Goal: Information Seeking & Learning: Learn about a topic

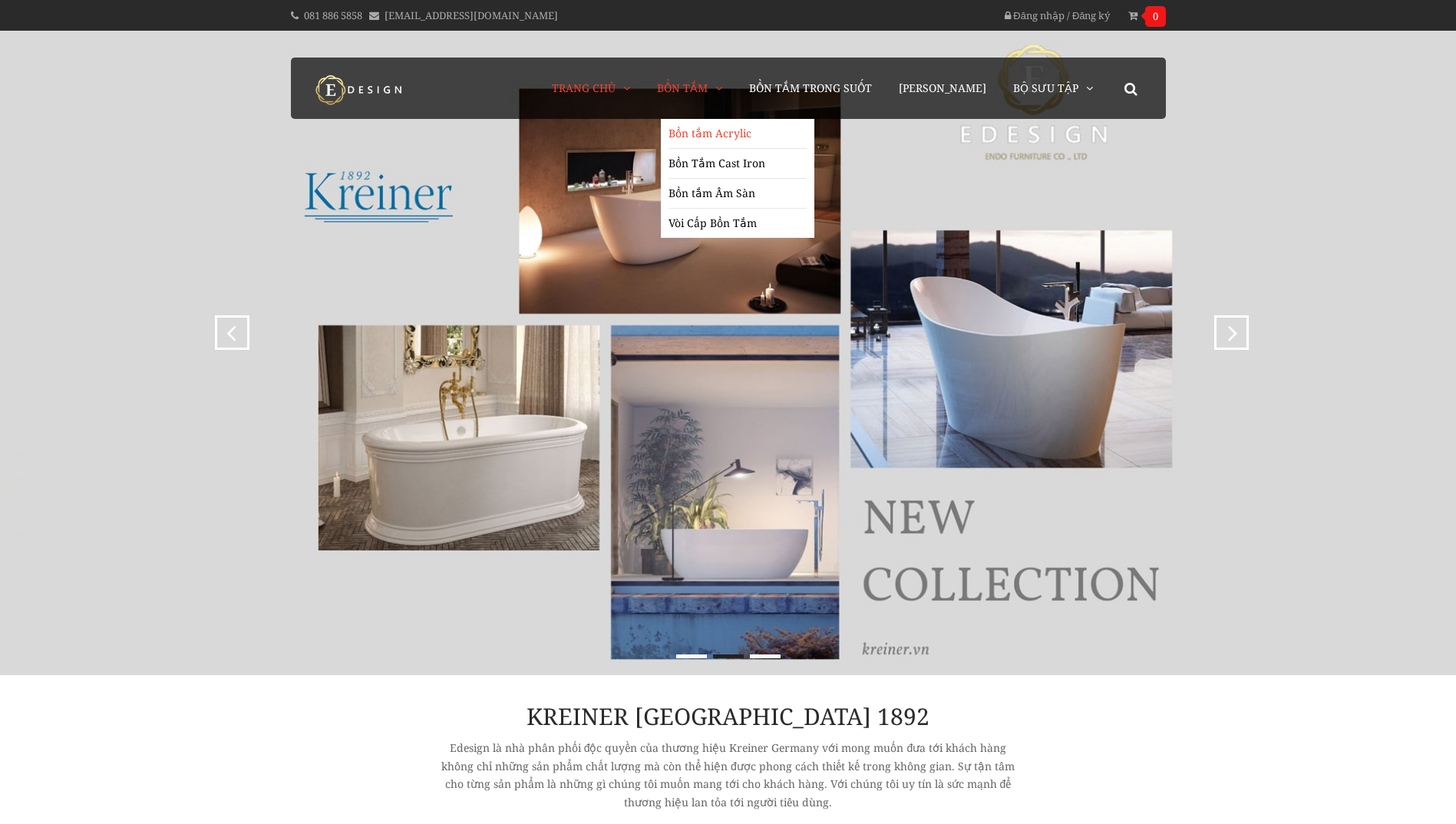
click at [722, 127] on link "Bồn tắm Acrylic" at bounding box center [737, 134] width 138 height 30
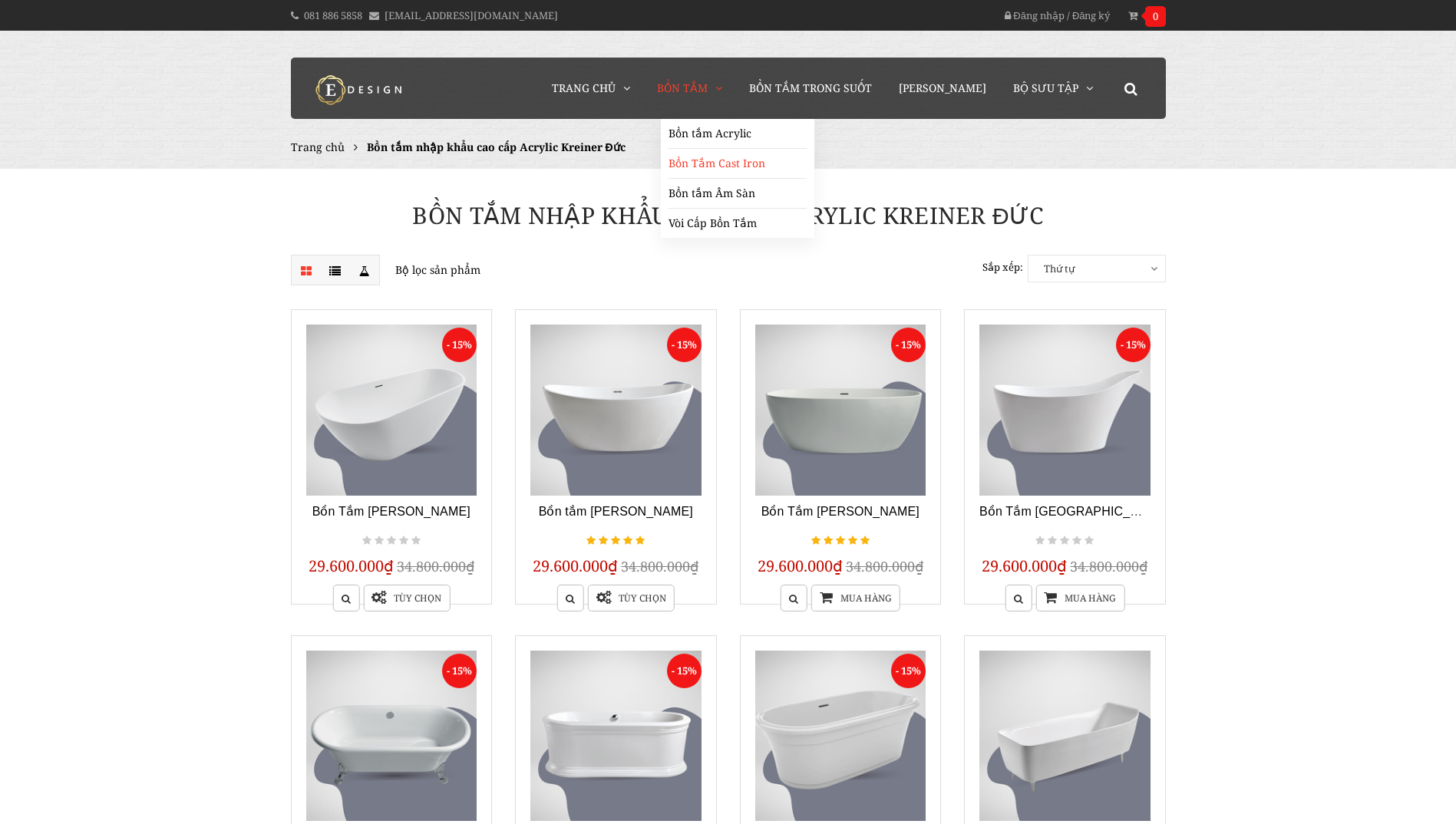
click at [719, 161] on link "Bồn Tắm Cast Iron" at bounding box center [737, 163] width 138 height 30
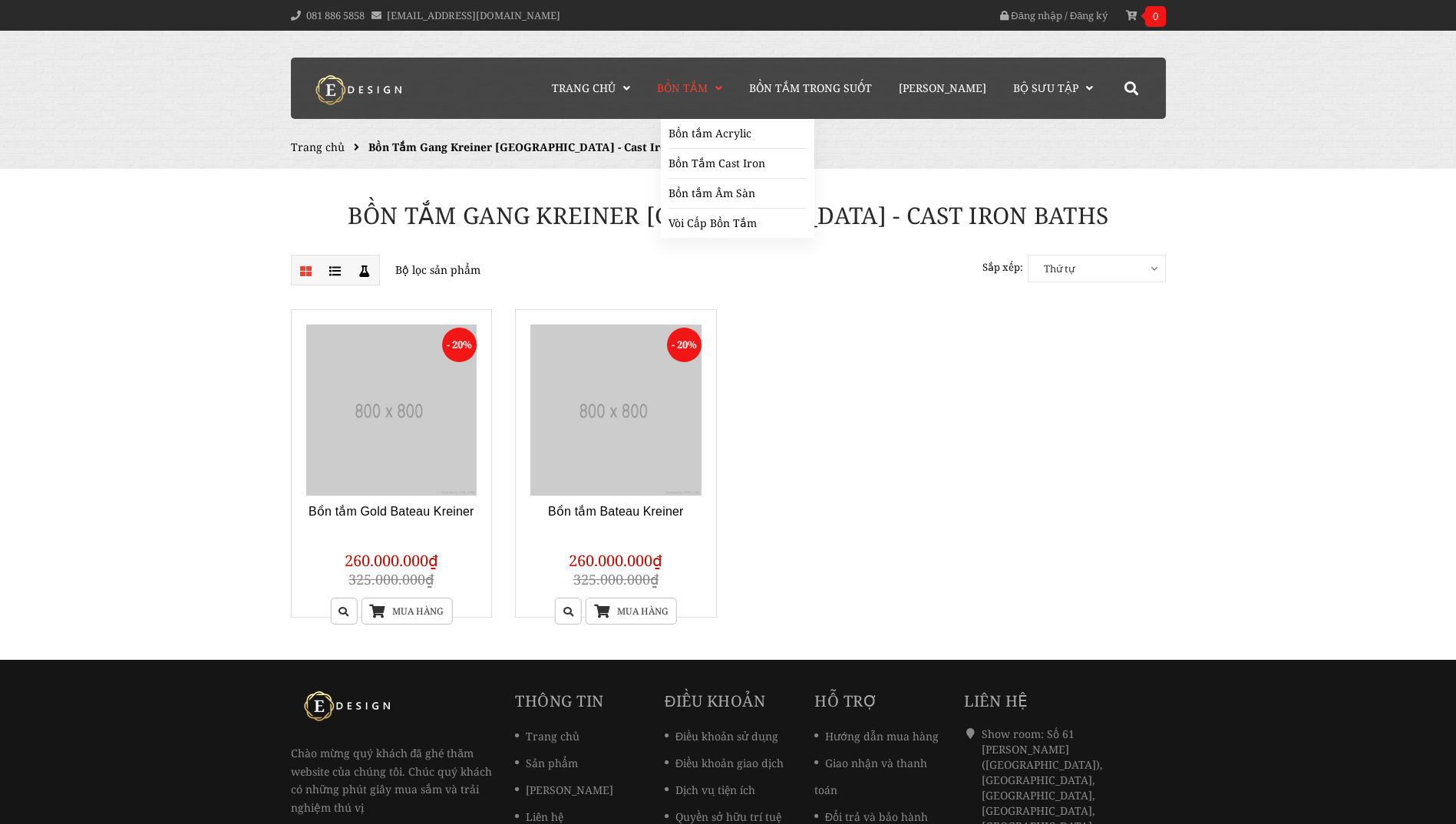
click at [723, 78] on link "Bồn Tắm" at bounding box center [689, 87] width 88 height 61
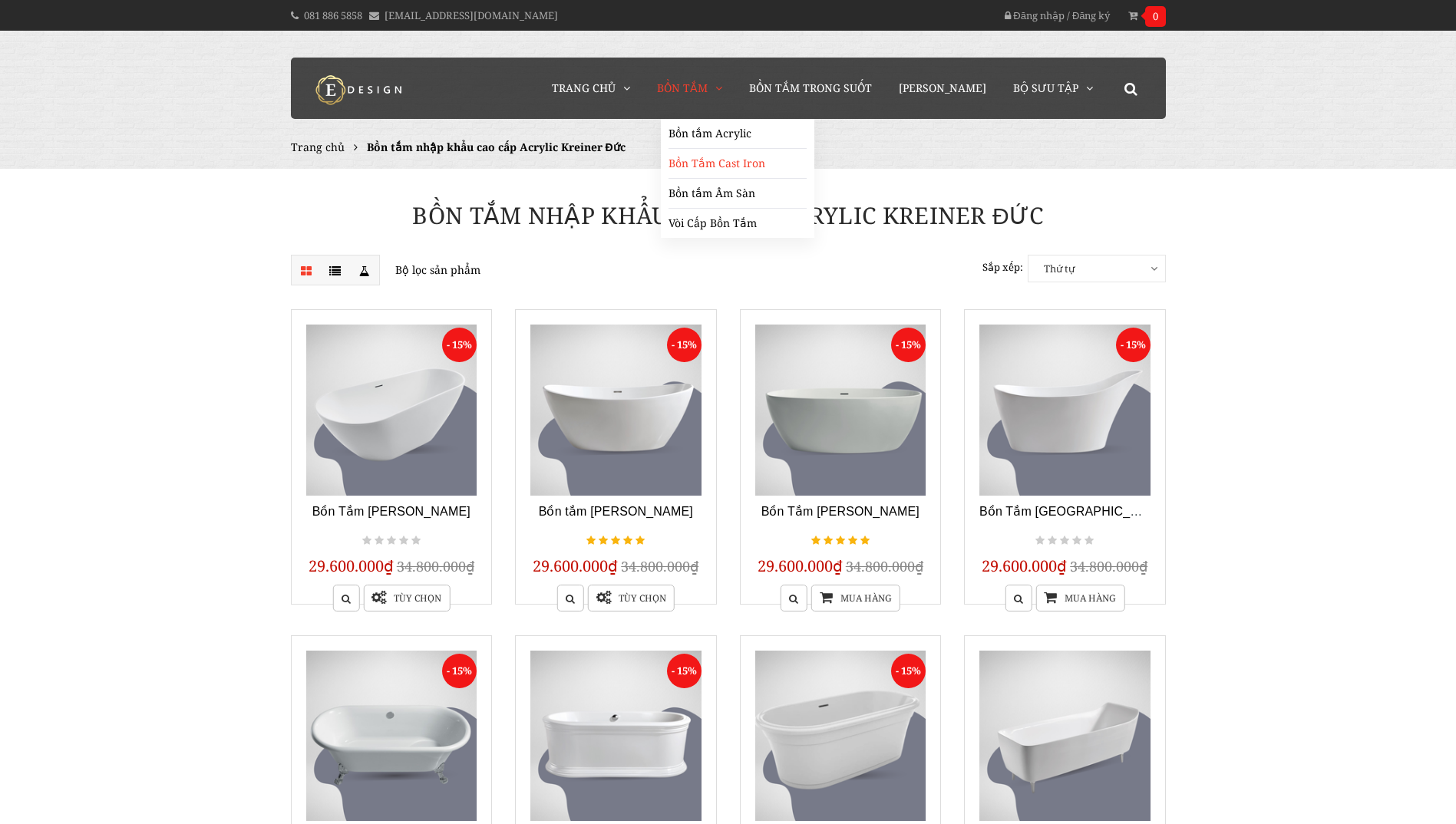
click at [735, 164] on link "Bồn Tắm Cast Iron" at bounding box center [737, 163] width 138 height 30
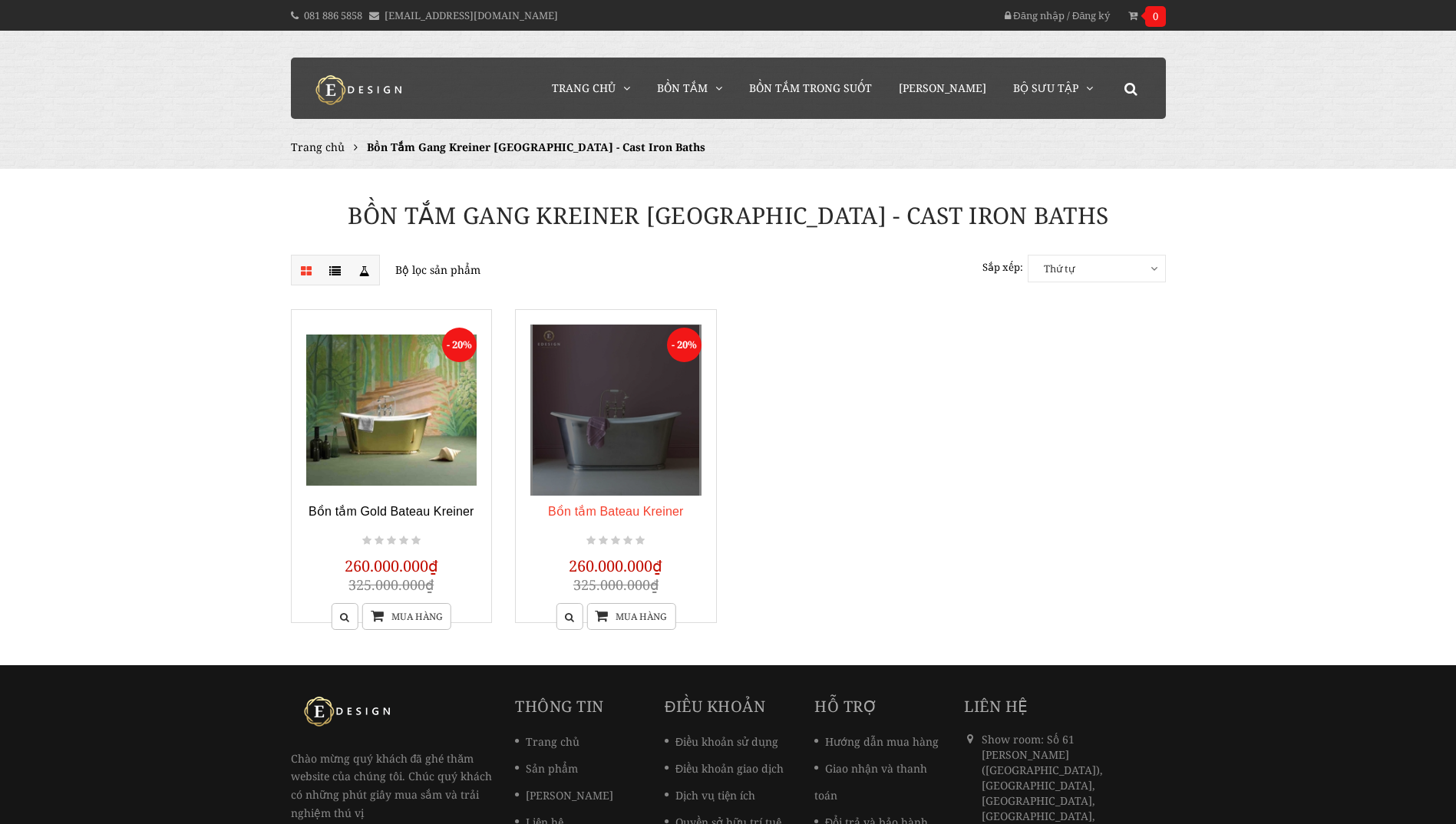
click at [653, 517] on link "Bồn tắm Bateau Kreiner" at bounding box center [616, 511] width 136 height 13
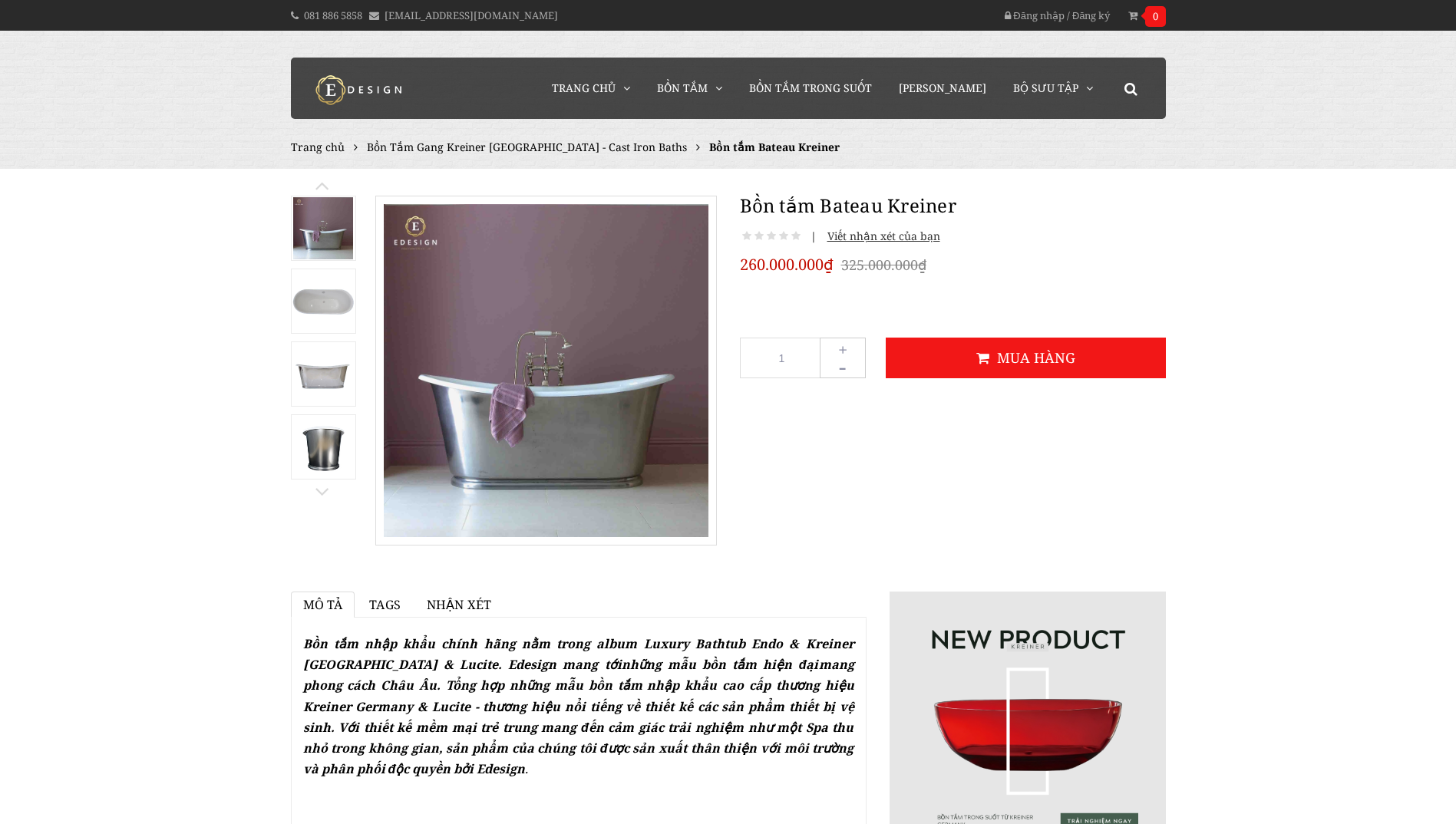
click at [310, 443] on img at bounding box center [323, 447] width 62 height 62
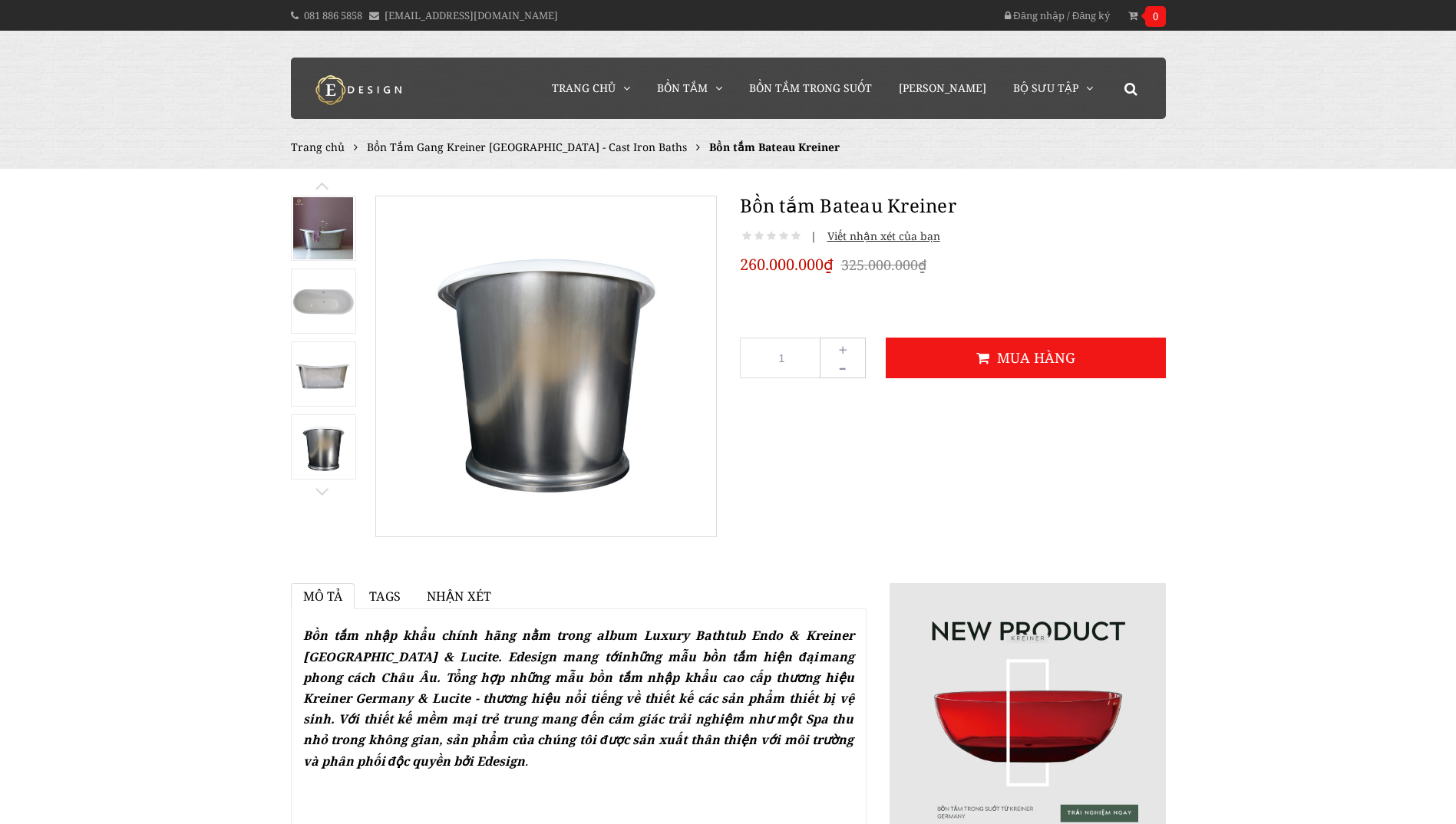
click at [318, 391] on img at bounding box center [323, 374] width 62 height 42
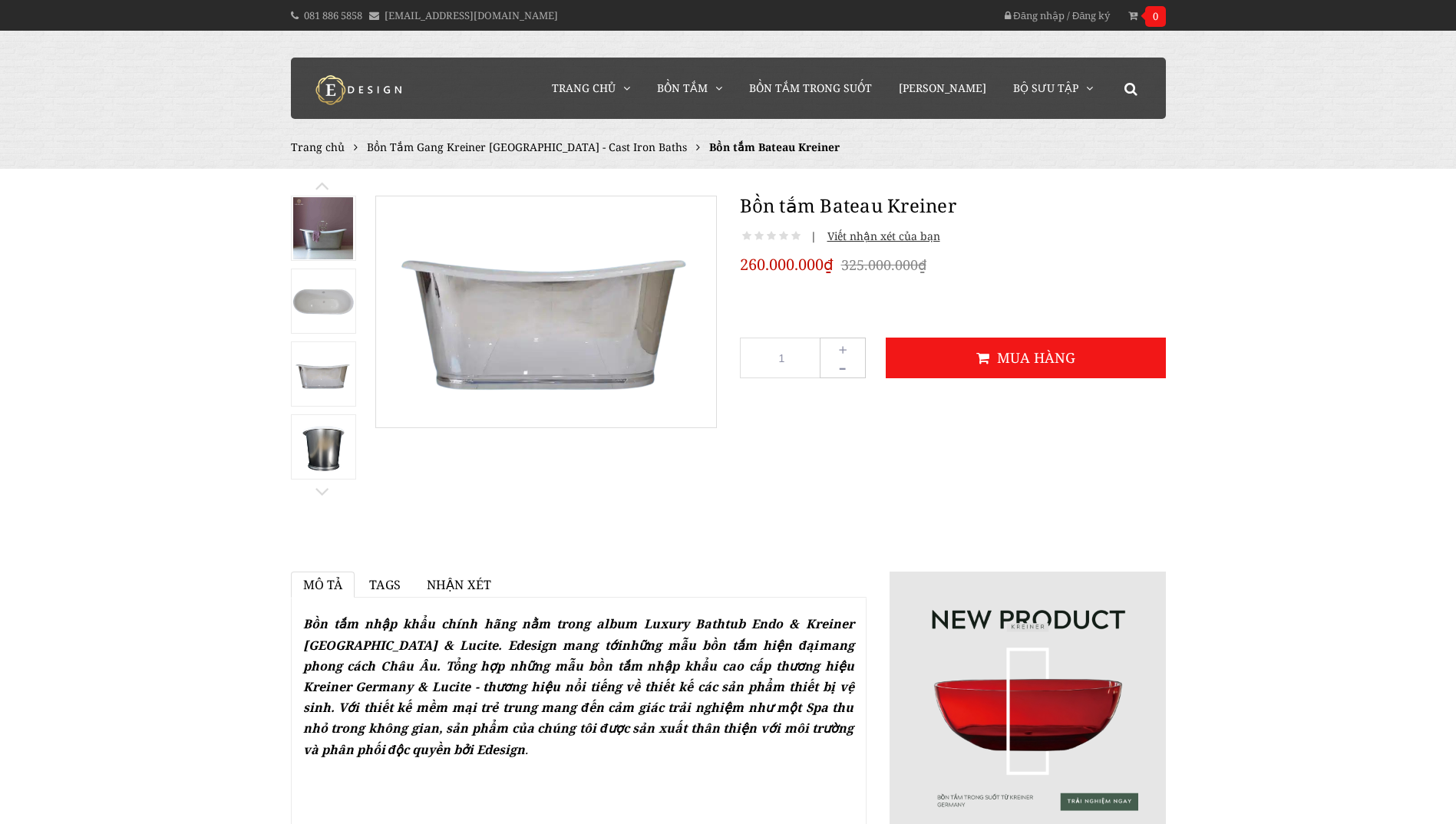
click at [305, 327] on link at bounding box center [323, 301] width 65 height 65
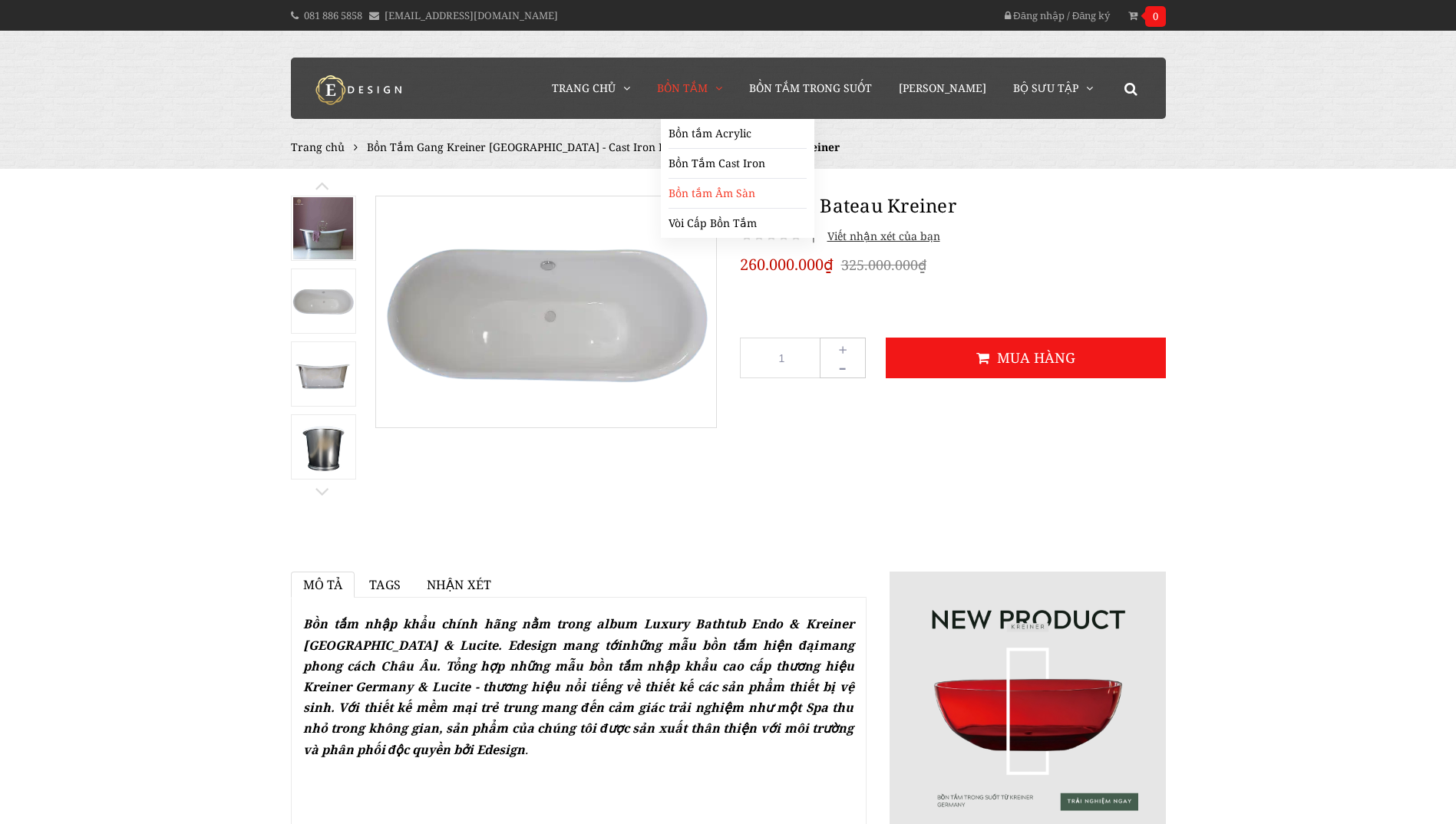
click at [736, 197] on link "Bồn tắm Âm Sàn" at bounding box center [737, 194] width 138 height 30
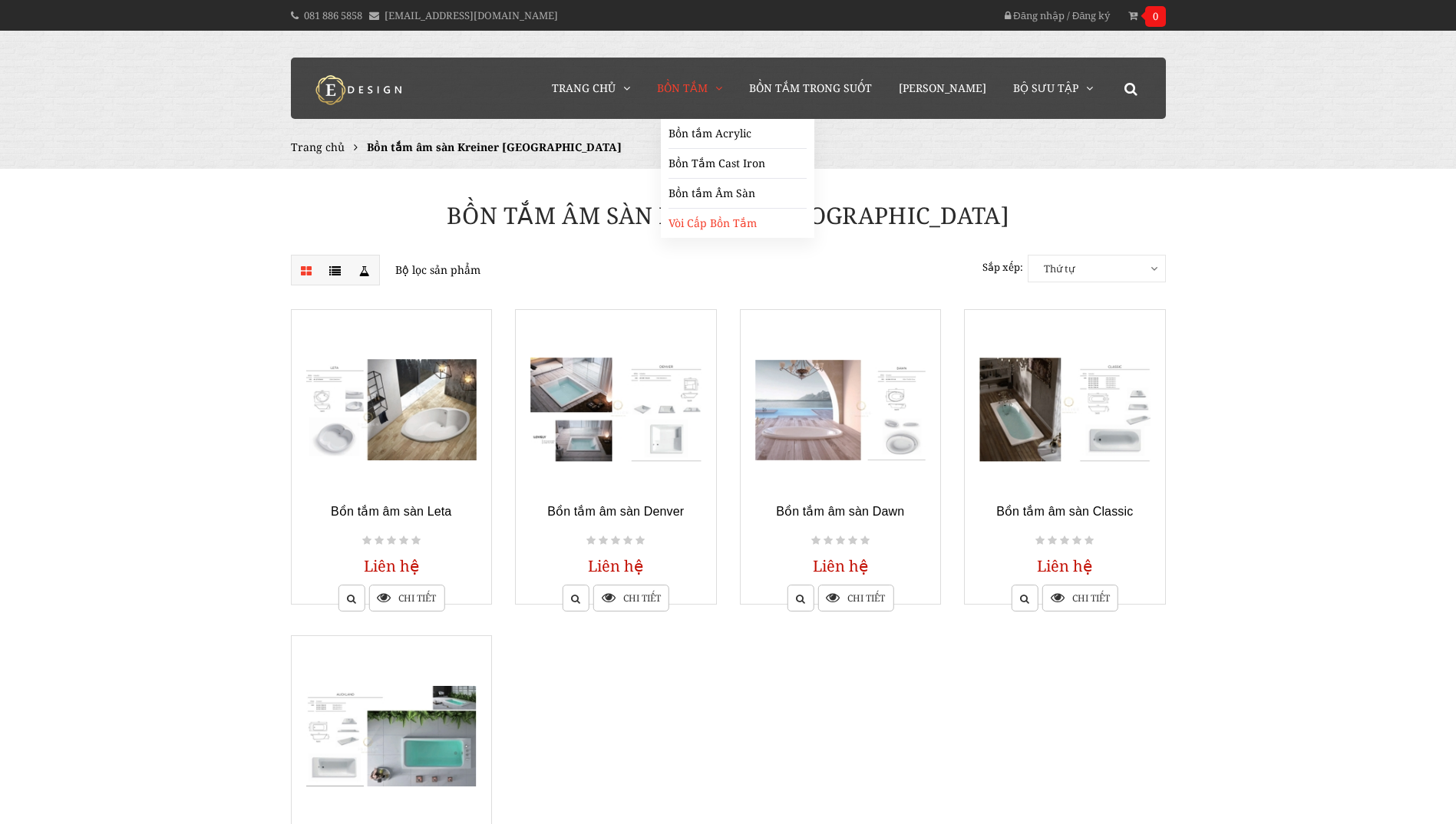
click at [710, 222] on link "Vòi Cấp Bồn Tắm" at bounding box center [737, 224] width 138 height 29
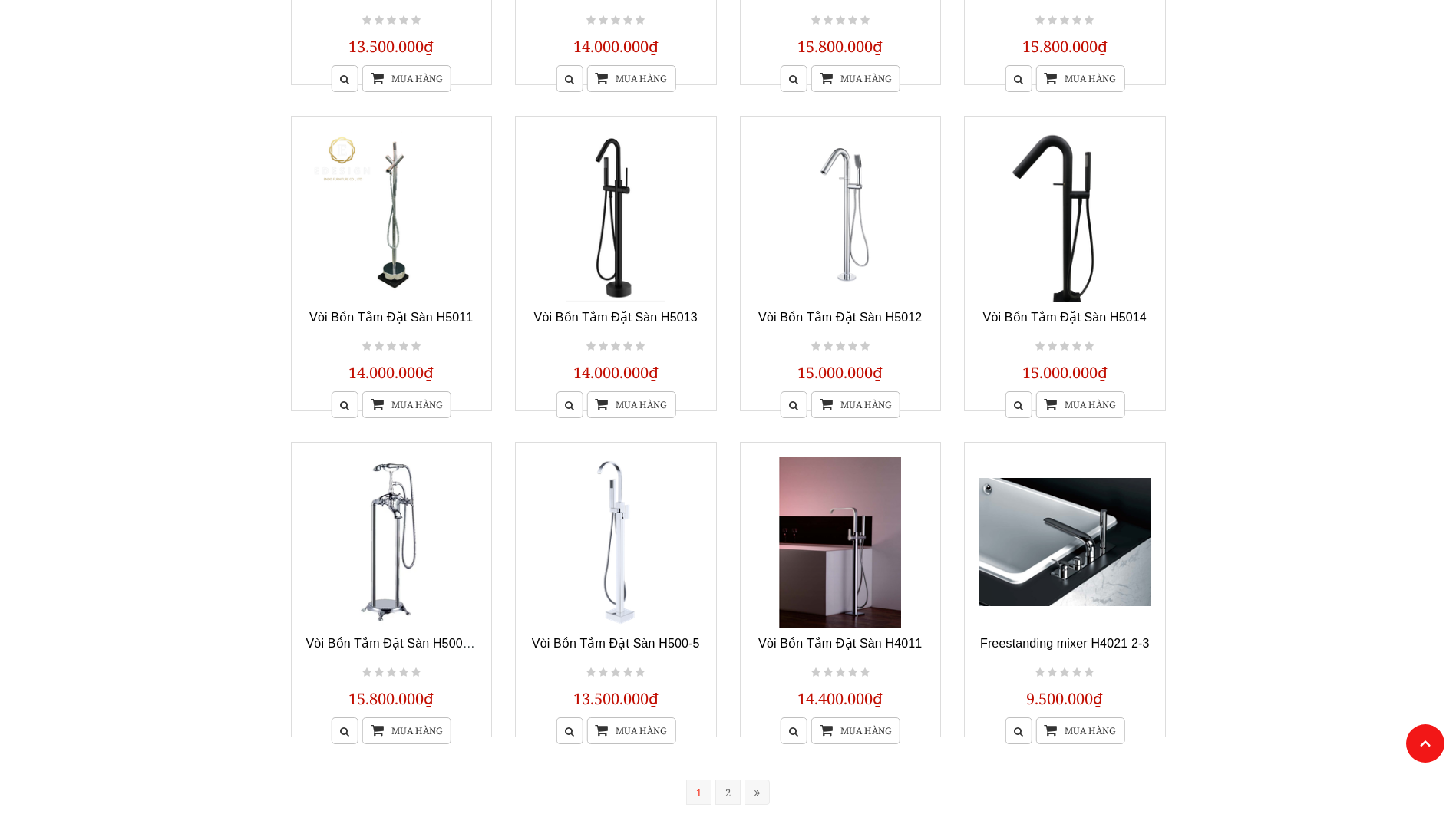
scroll to position [1075, 0]
